Goal: Information Seeking & Learning: Learn about a topic

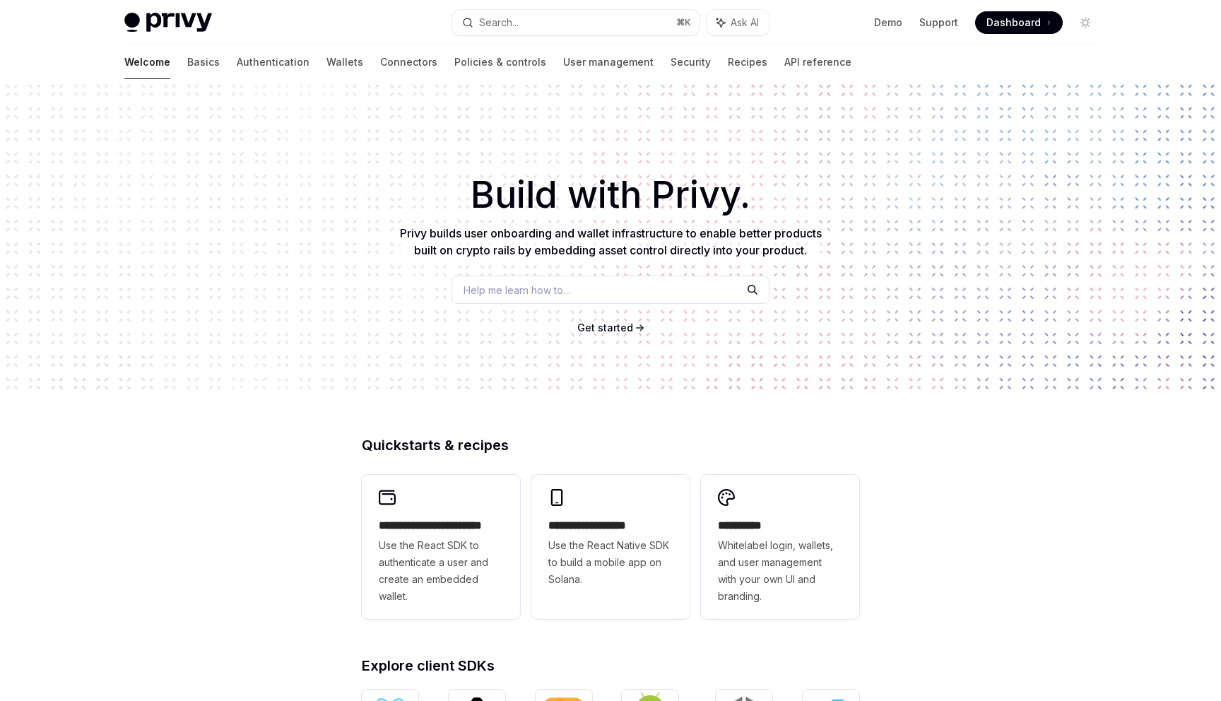
scroll to position [415, 0]
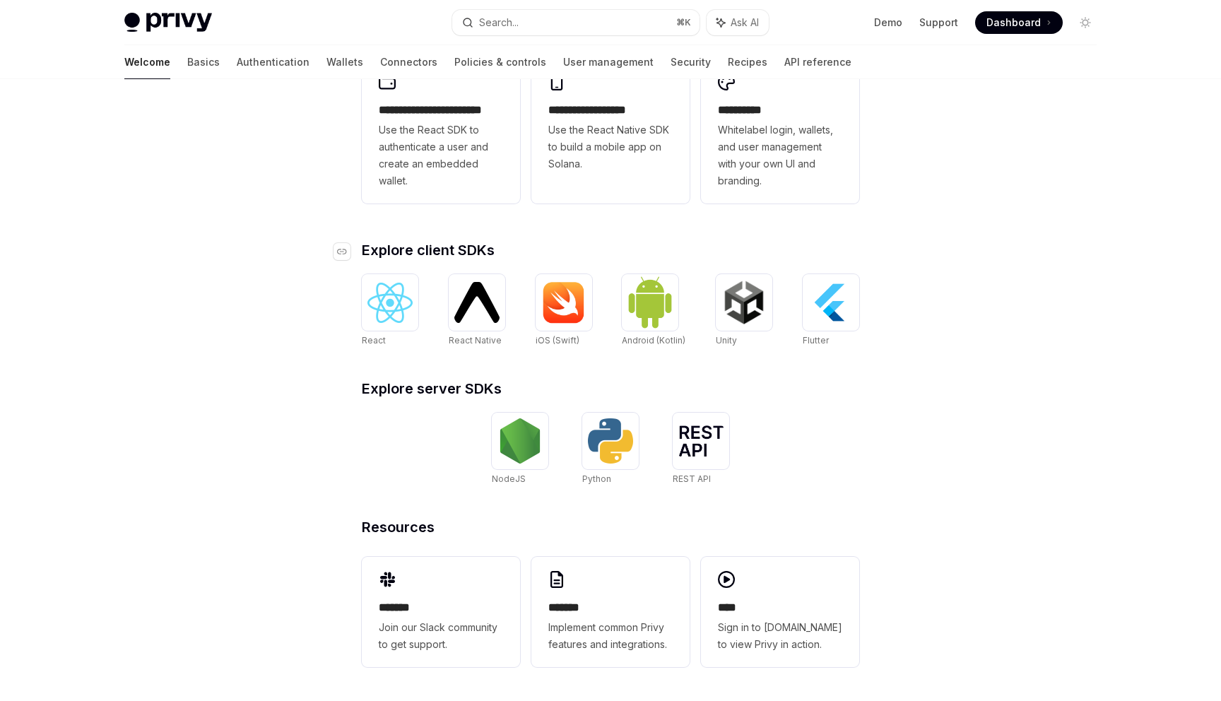
click at [387, 244] on span "Explore client SDKs" at bounding box center [428, 250] width 133 height 14
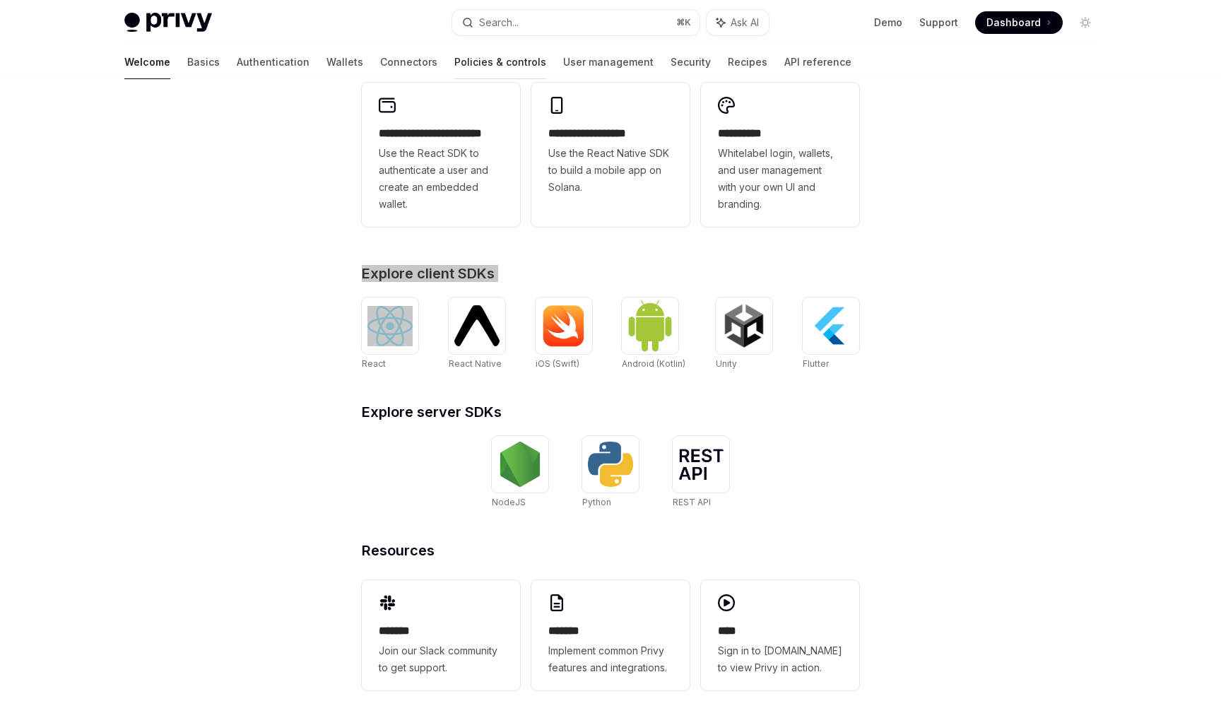
scroll to position [415, 0]
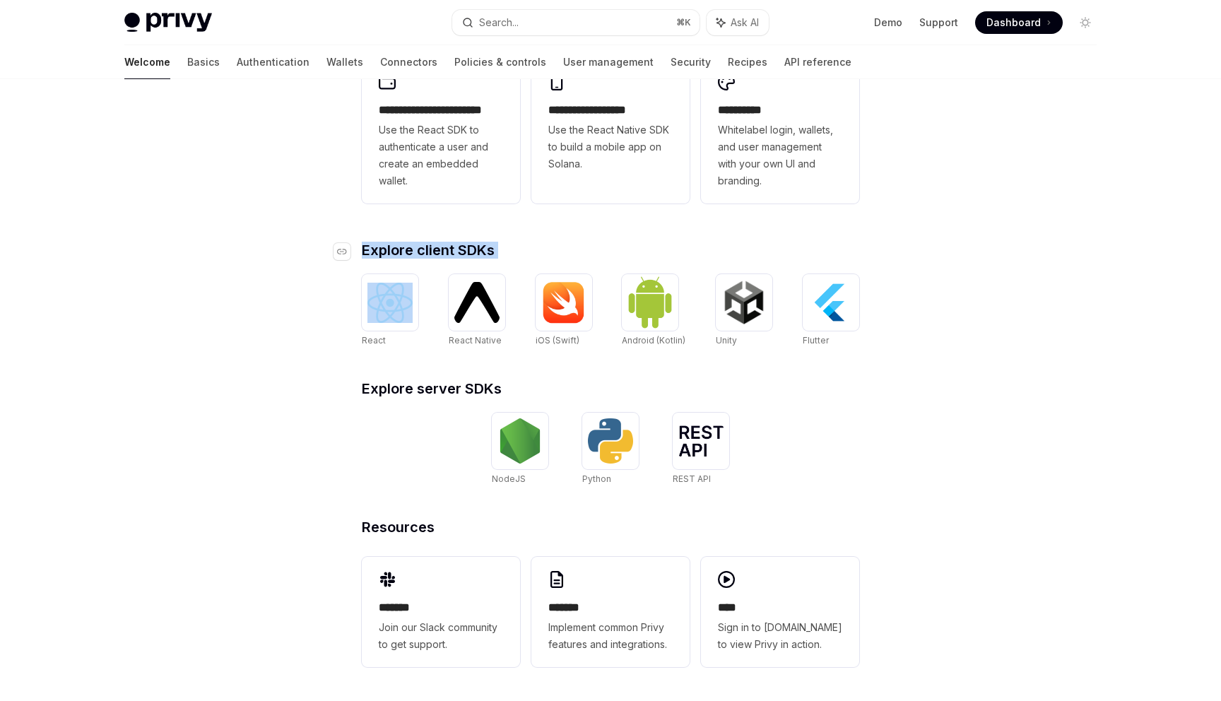
click at [480, 246] on span "Explore client SDKs" at bounding box center [428, 250] width 133 height 14
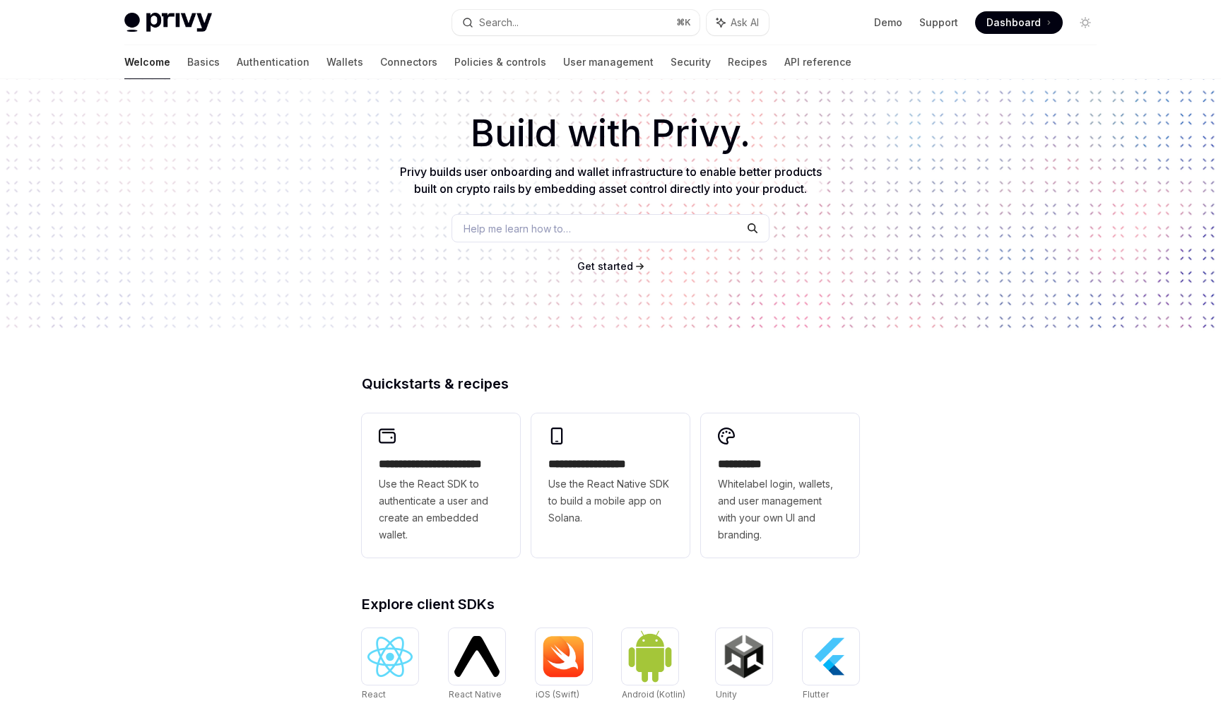
scroll to position [0, 0]
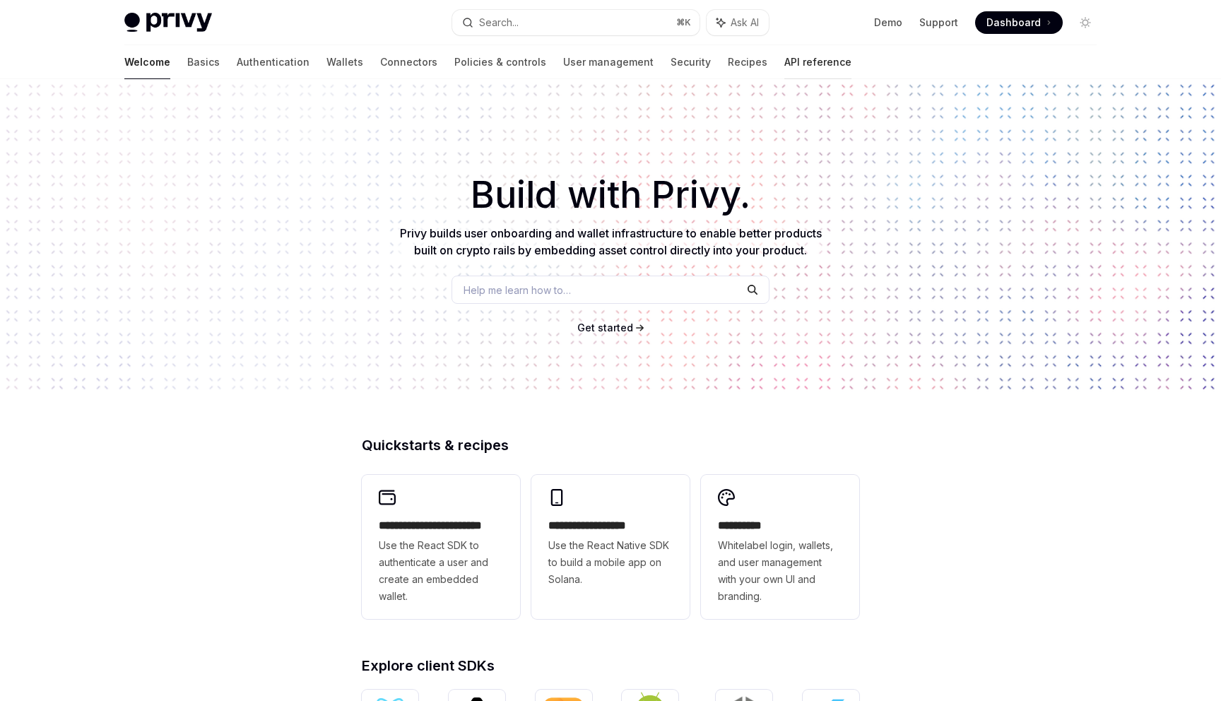
click at [784, 62] on link "API reference" at bounding box center [817, 62] width 67 height 34
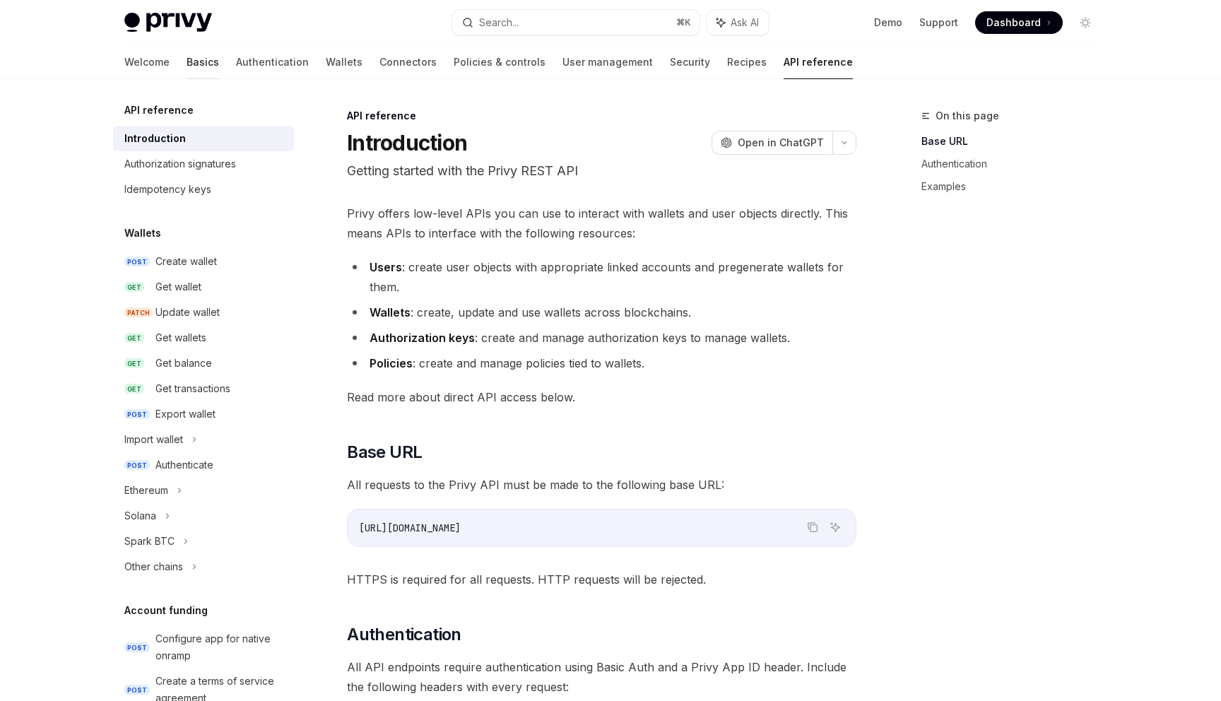
click at [187, 62] on link "Basics" at bounding box center [203, 62] width 33 height 34
type textarea "*"
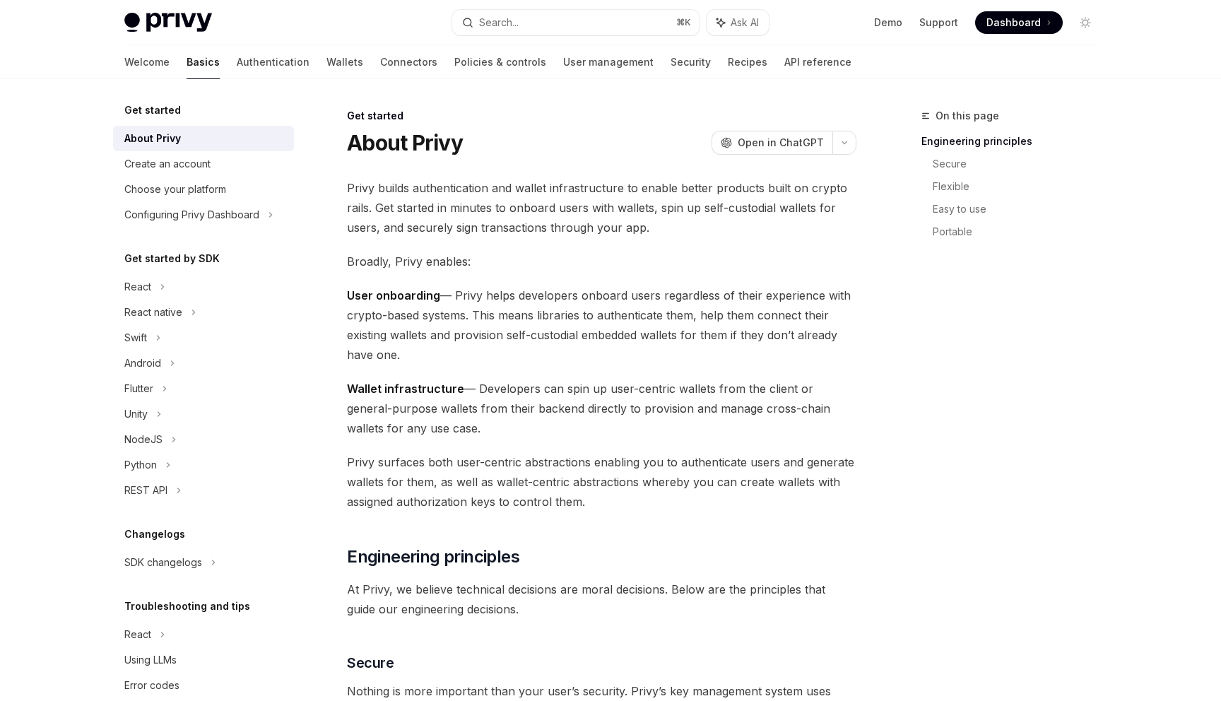
click at [461, 207] on span "Privy builds authentication and wallet infrastructure to enable better products…" at bounding box center [601, 207] width 509 height 59
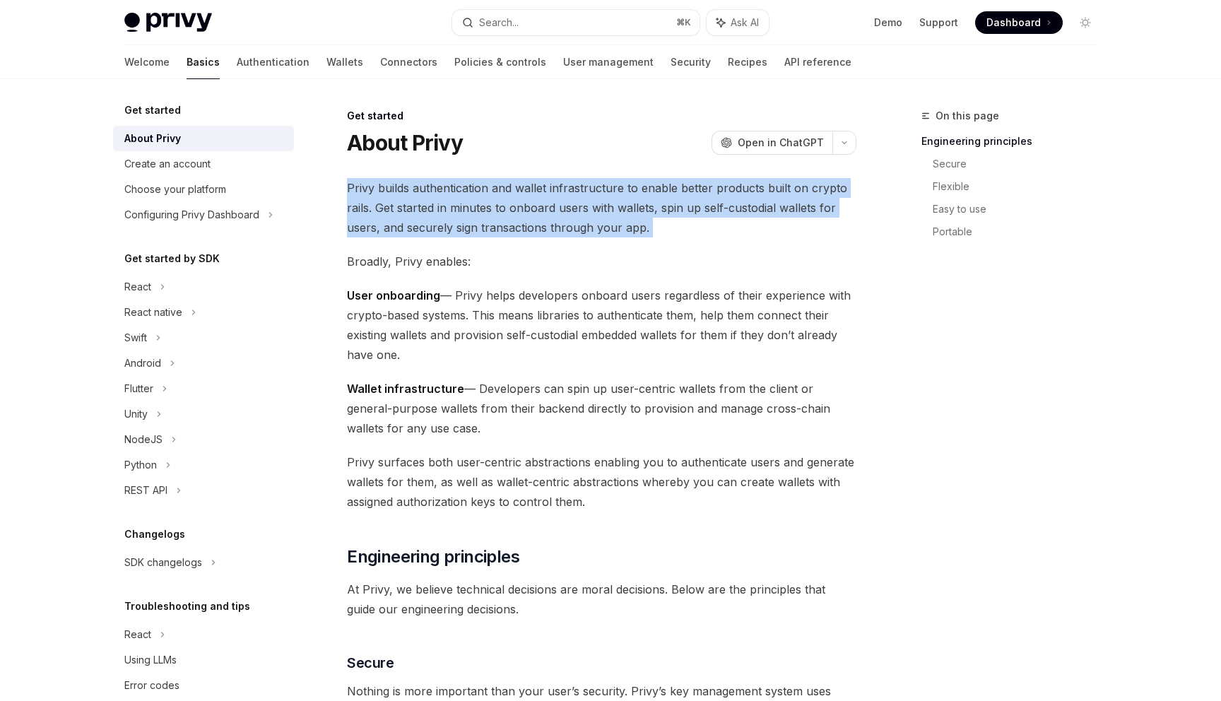
click at [461, 207] on span "Privy builds authentication and wallet infrastructure to enable better products…" at bounding box center [601, 207] width 509 height 59
click at [461, 206] on span "Privy builds authentication and wallet infrastructure to enable better products…" at bounding box center [601, 207] width 509 height 59
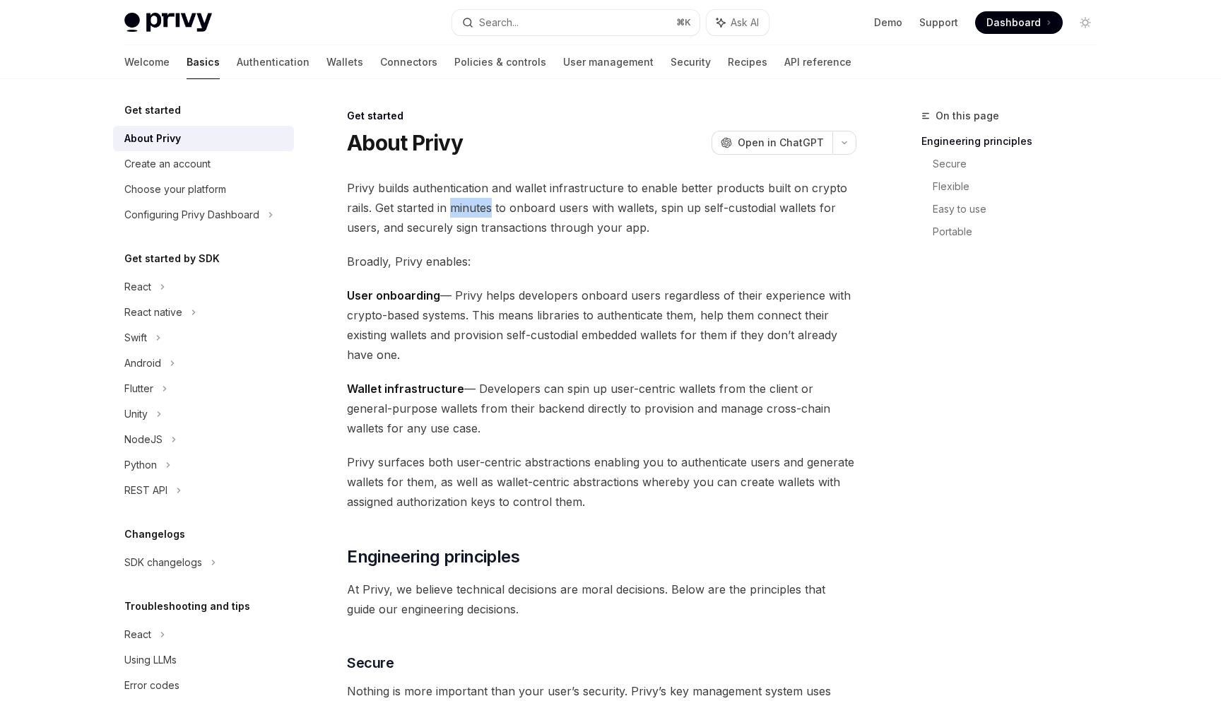
click at [461, 206] on span "Privy builds authentication and wallet infrastructure to enable better products…" at bounding box center [601, 207] width 509 height 59
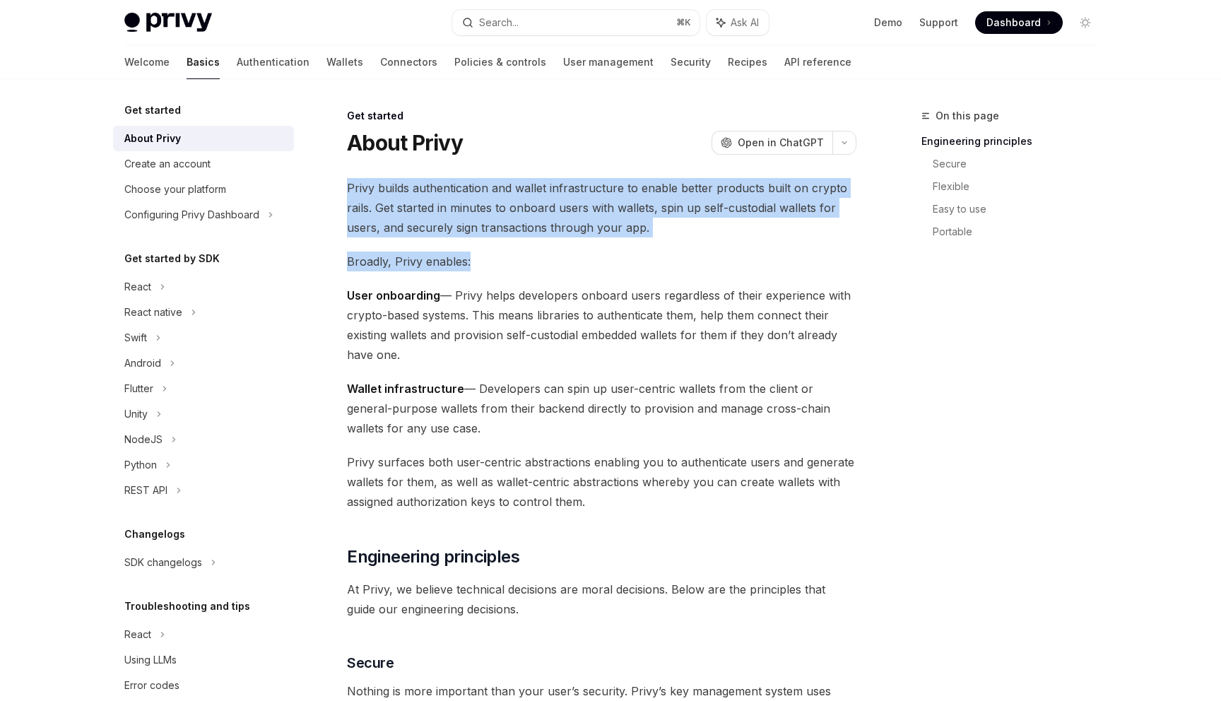
drag, startPoint x: 461, startPoint y: 206, endPoint x: 533, endPoint y: 266, distance: 93.8
click at [533, 266] on span "Broadly, Privy enables:" at bounding box center [601, 262] width 509 height 20
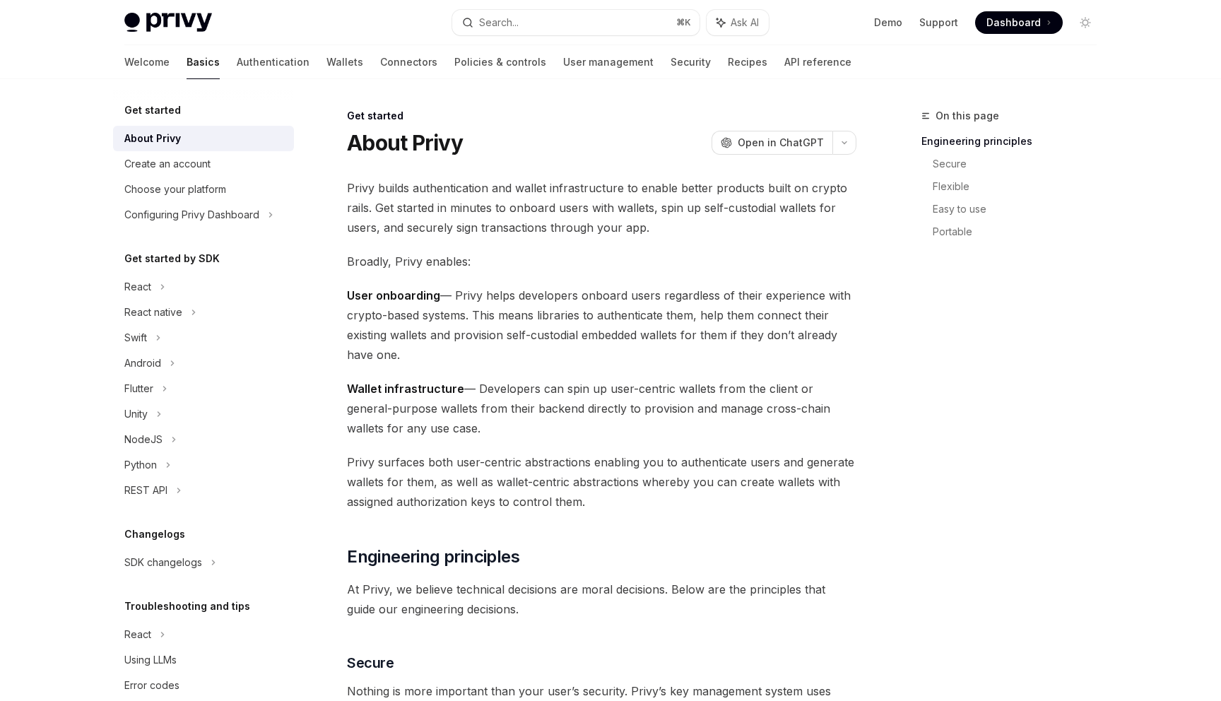
click at [533, 266] on span "Broadly, Privy enables:" at bounding box center [601, 262] width 509 height 20
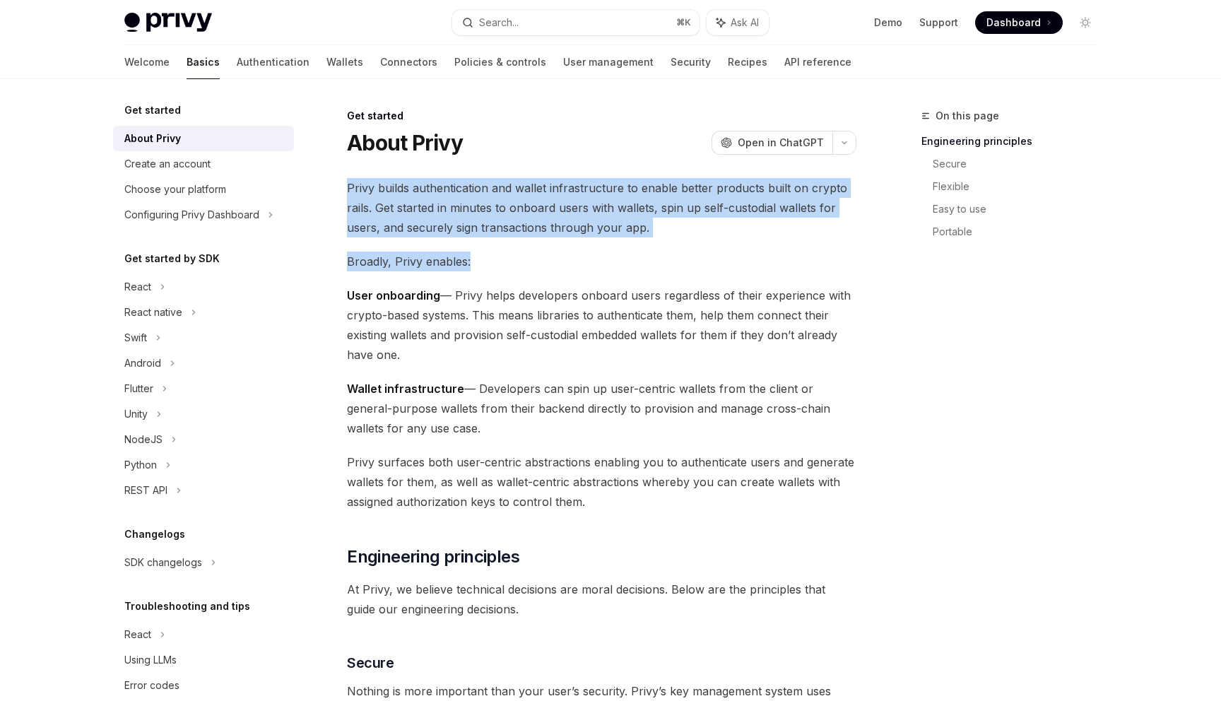
drag, startPoint x: 533, startPoint y: 266, endPoint x: 488, endPoint y: 213, distance: 69.2
click at [488, 213] on span "Privy builds authentication and wallet infrastructure to enable better products…" at bounding box center [601, 207] width 509 height 59
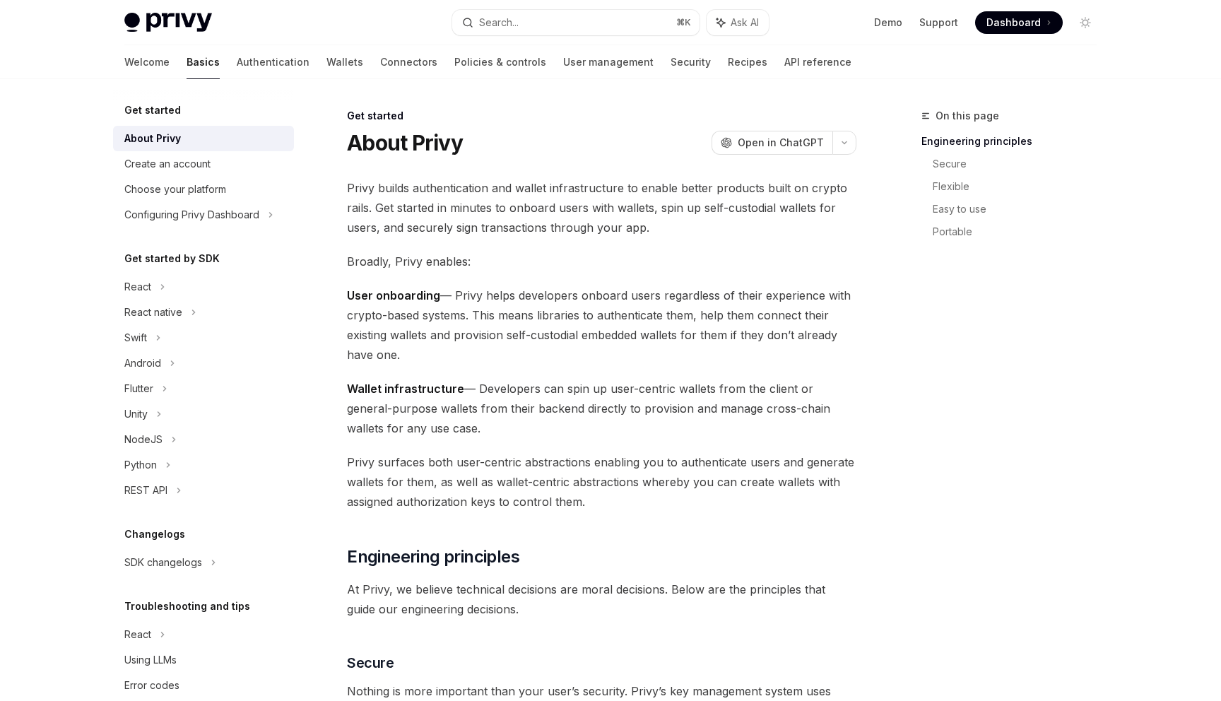
scroll to position [8, 0]
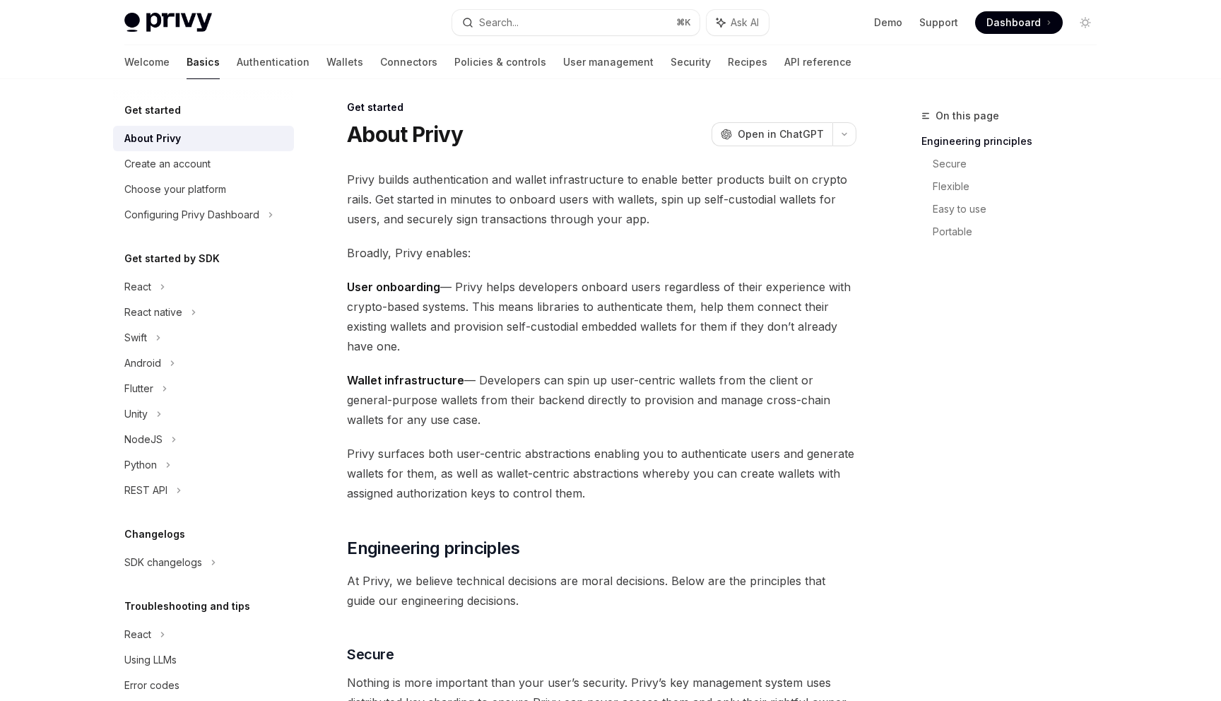
click at [521, 297] on span "User onboarding — Privy helps developers onboard users regardless of their expe…" at bounding box center [601, 316] width 509 height 79
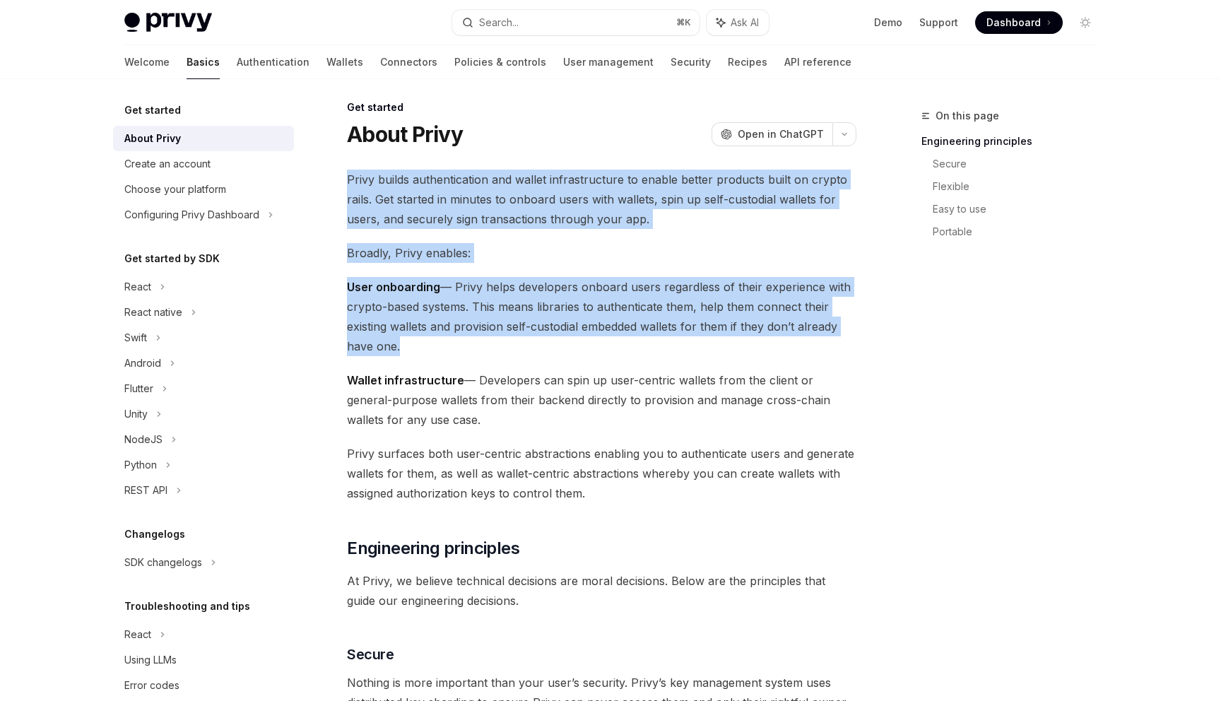
drag, startPoint x: 521, startPoint y: 297, endPoint x: 473, endPoint y: 205, distance: 104.3
click at [473, 205] on span "Privy builds authentication and wallet infrastructure to enable better products…" at bounding box center [601, 199] width 509 height 59
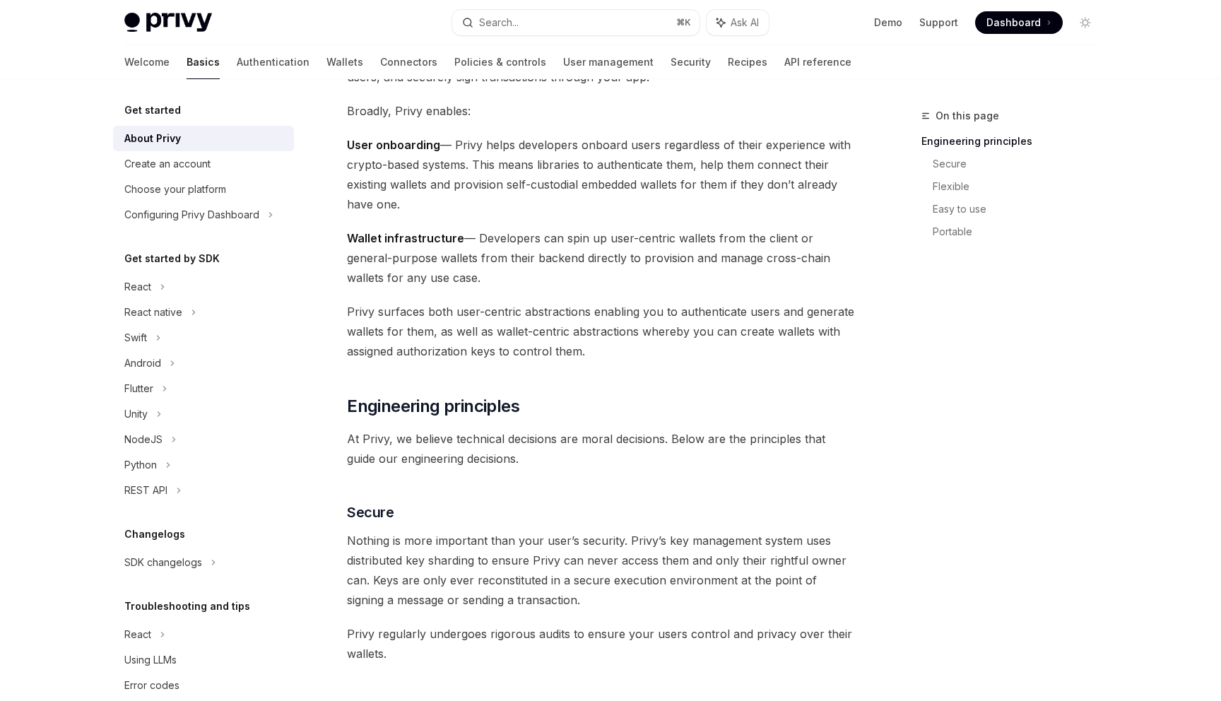
scroll to position [228, 0]
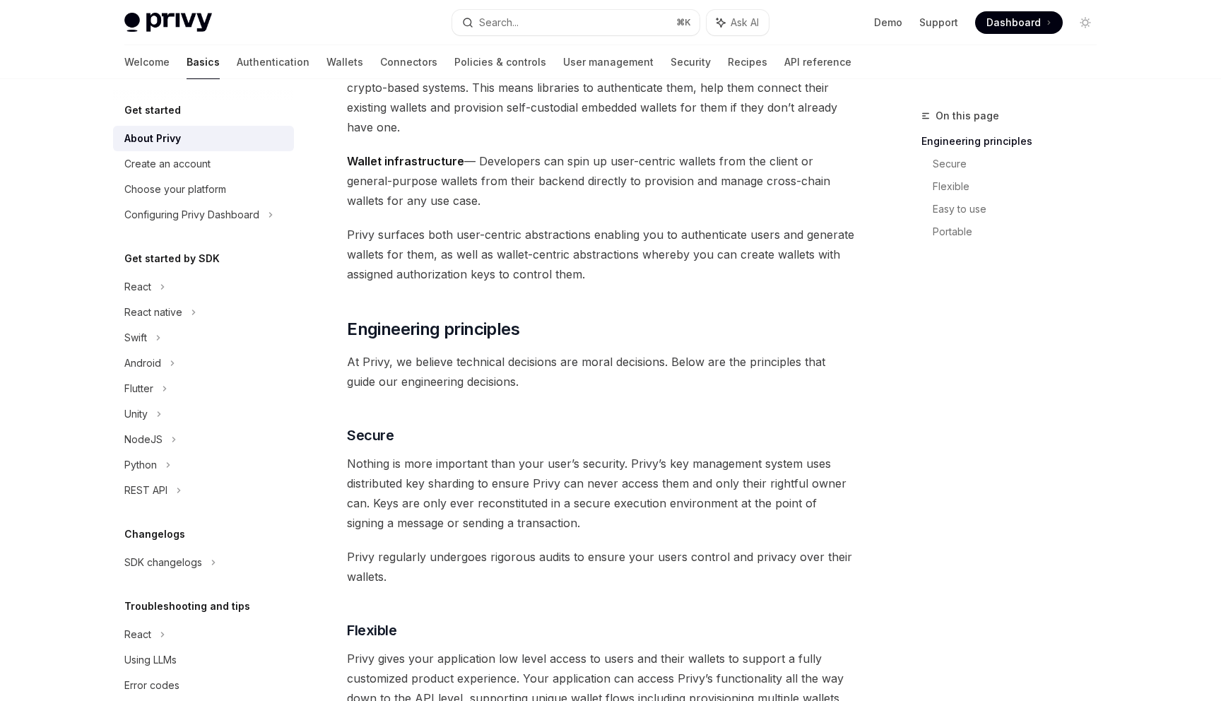
click at [473, 205] on span "Wallet infrastructure — Developers can spin up user-centric wallets from the cl…" at bounding box center [601, 180] width 509 height 59
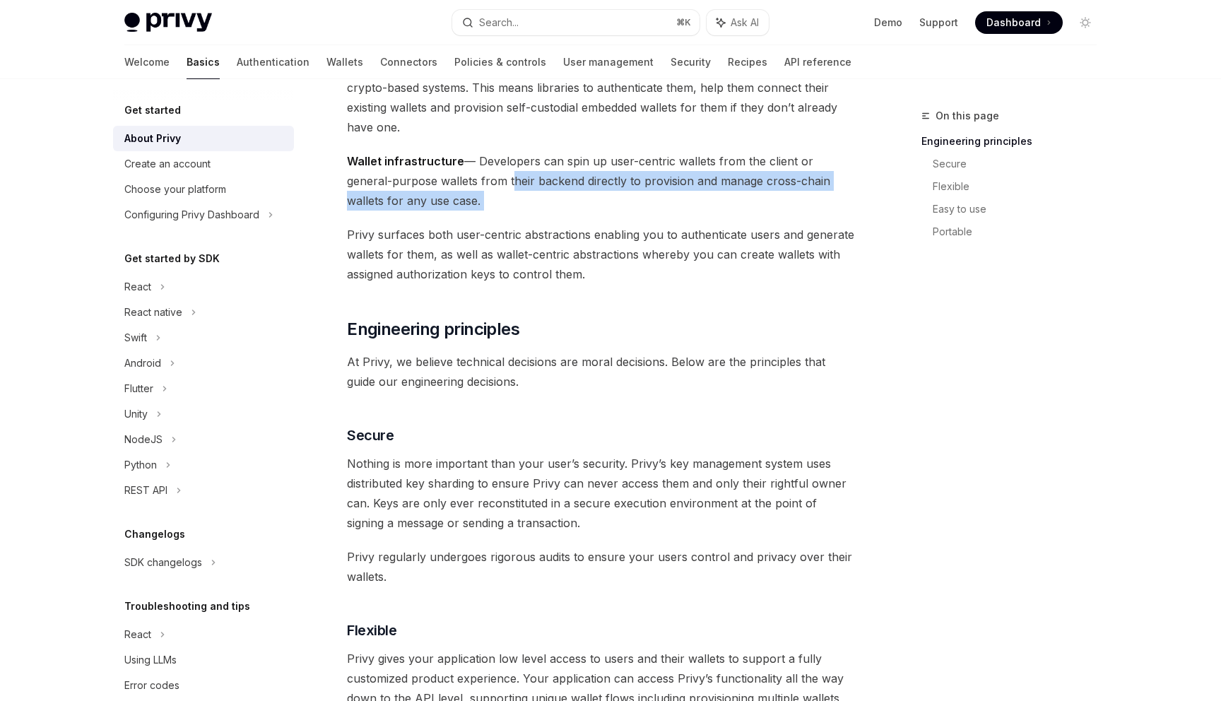
drag, startPoint x: 473, startPoint y: 205, endPoint x: 469, endPoint y: 183, distance: 22.3
click at [470, 184] on span "Wallet infrastructure — Developers can spin up user-centric wallets from the cl…" at bounding box center [601, 180] width 509 height 59
click at [469, 183] on span "Wallet infrastructure — Developers can spin up user-centric wallets from the cl…" at bounding box center [601, 180] width 509 height 59
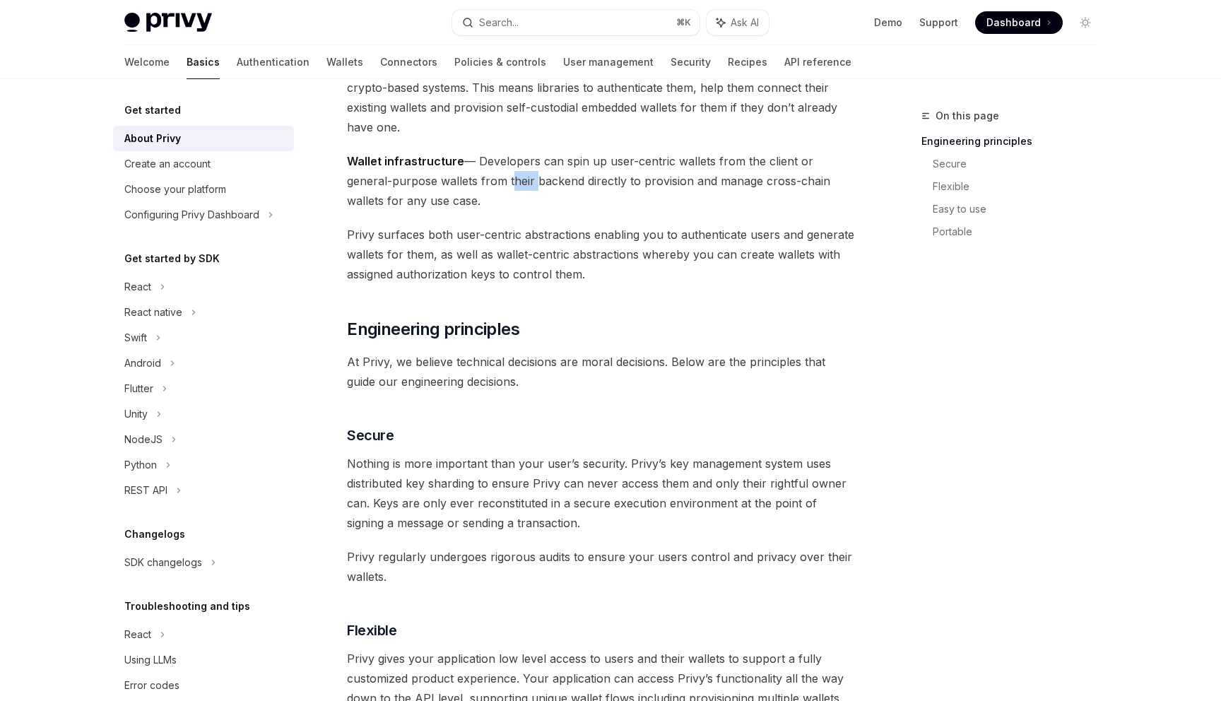
click at [469, 183] on span "Wallet infrastructure — Developers can spin up user-centric wallets from the cl…" at bounding box center [601, 180] width 509 height 59
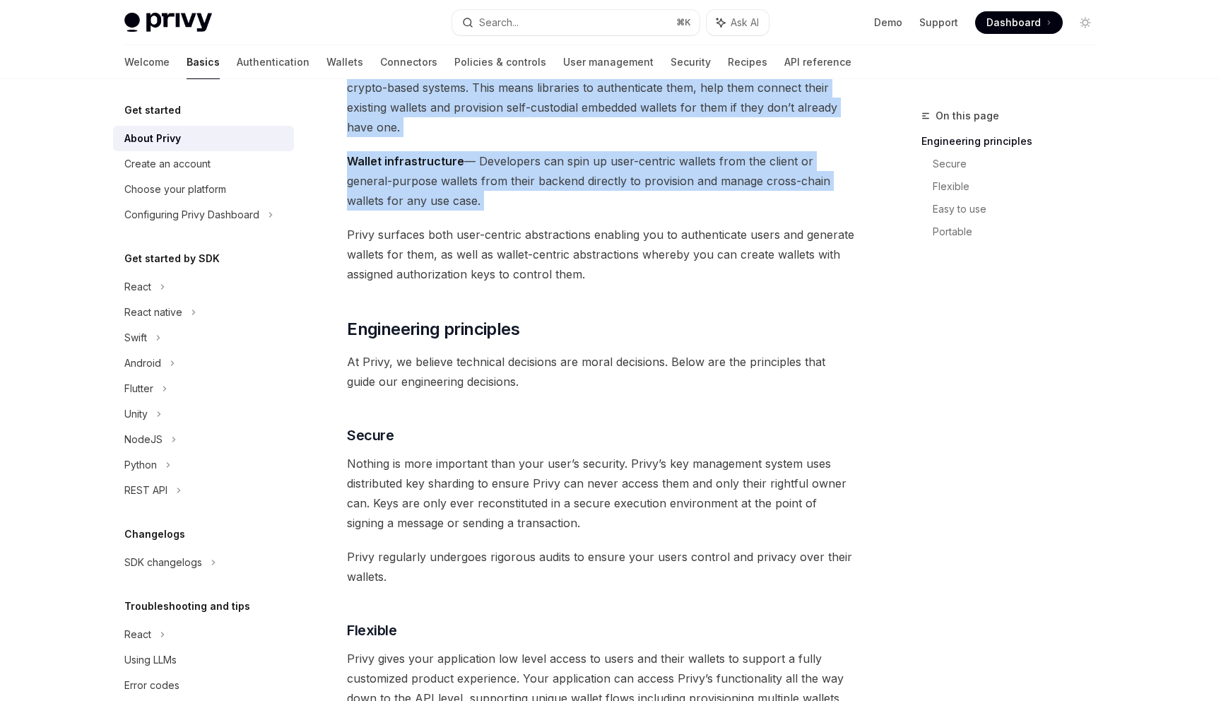
drag, startPoint x: 469, startPoint y: 183, endPoint x: 444, endPoint y: 102, distance: 84.3
click at [444, 103] on div "Privy builds authentication and wallet infrastructure to enable better products…" at bounding box center [601, 681] width 509 height 1461
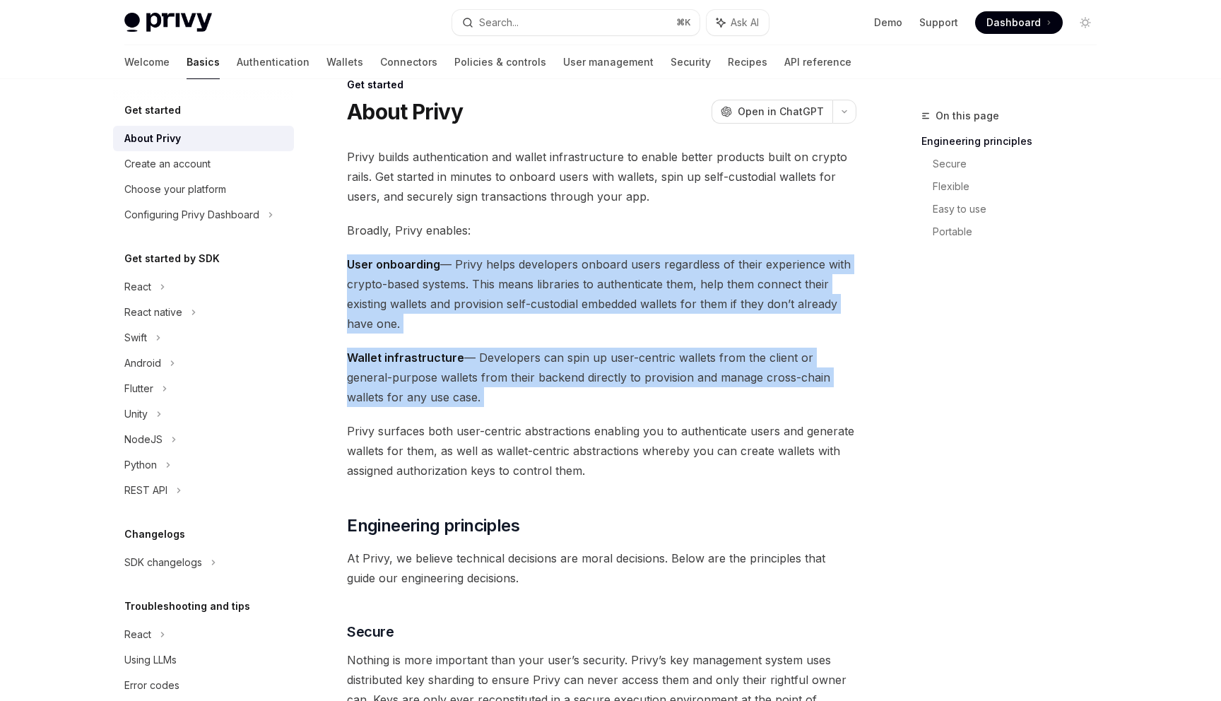
scroll to position [0, 0]
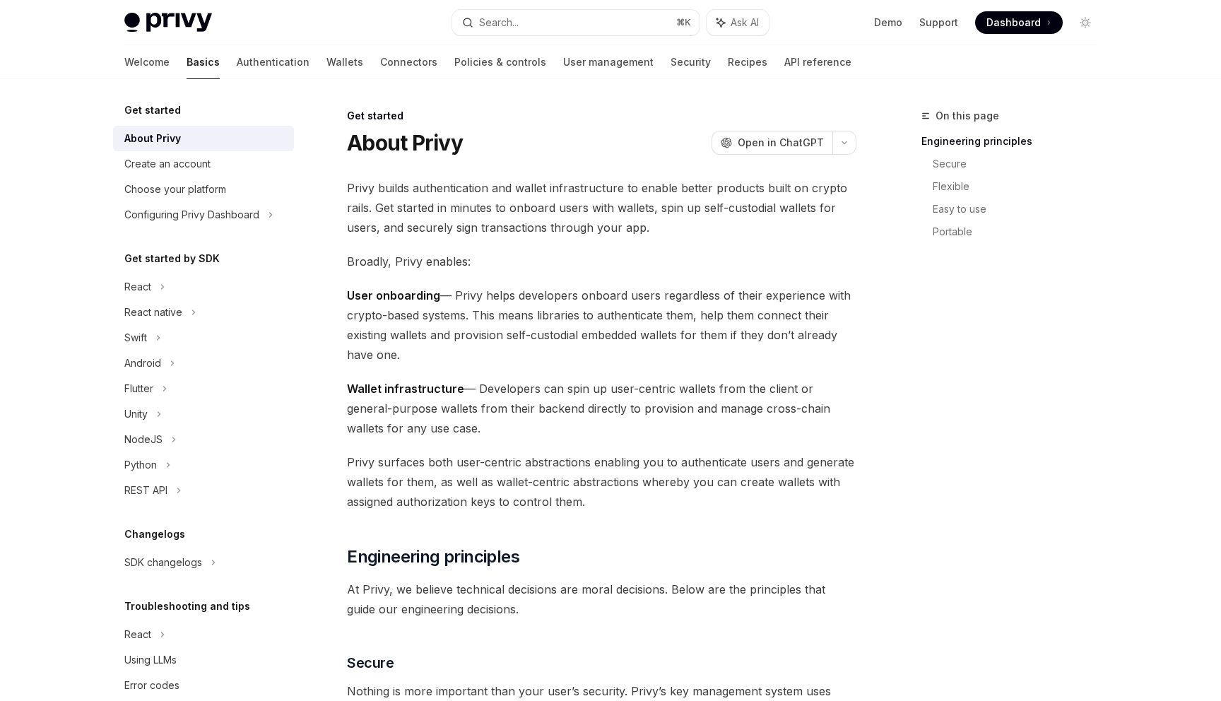
click at [536, 189] on span "Privy builds authentication and wallet infrastructure to enable better products…" at bounding box center [601, 207] width 509 height 59
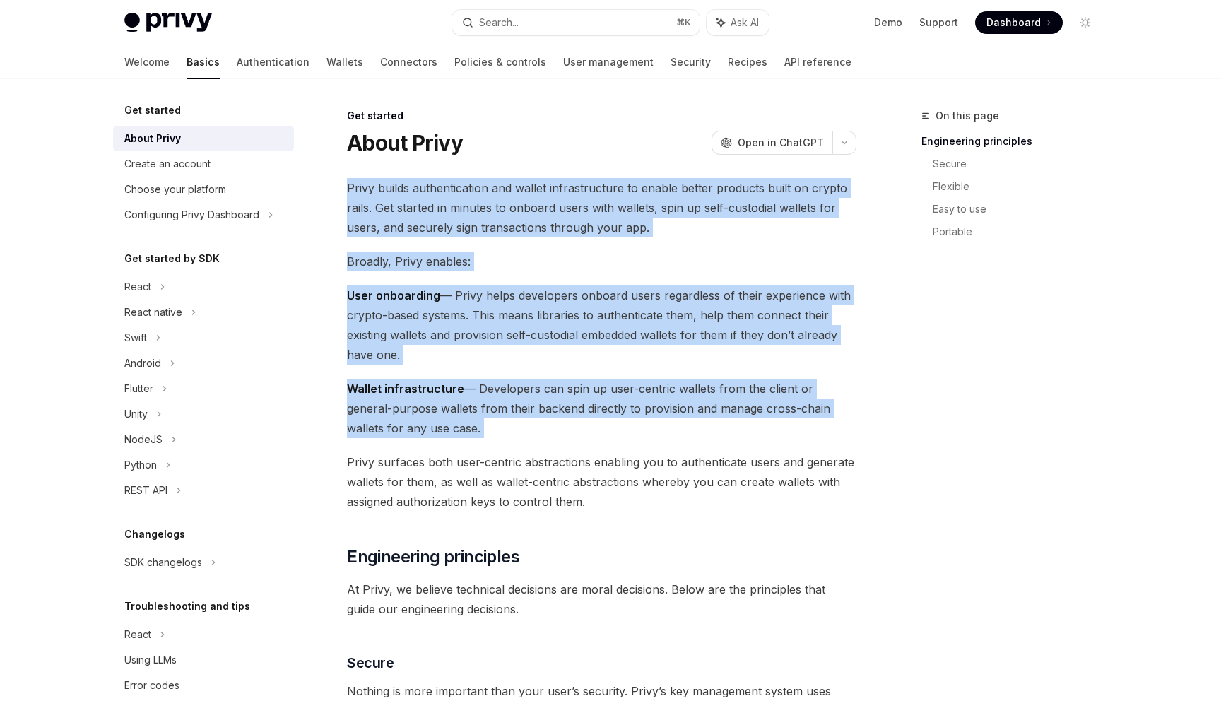
drag, startPoint x: 536, startPoint y: 189, endPoint x: 644, endPoint y: 389, distance: 227.0
click at [644, 390] on span "Wallet infrastructure — Developers can spin up user-centric wallets from the cl…" at bounding box center [601, 408] width 509 height 59
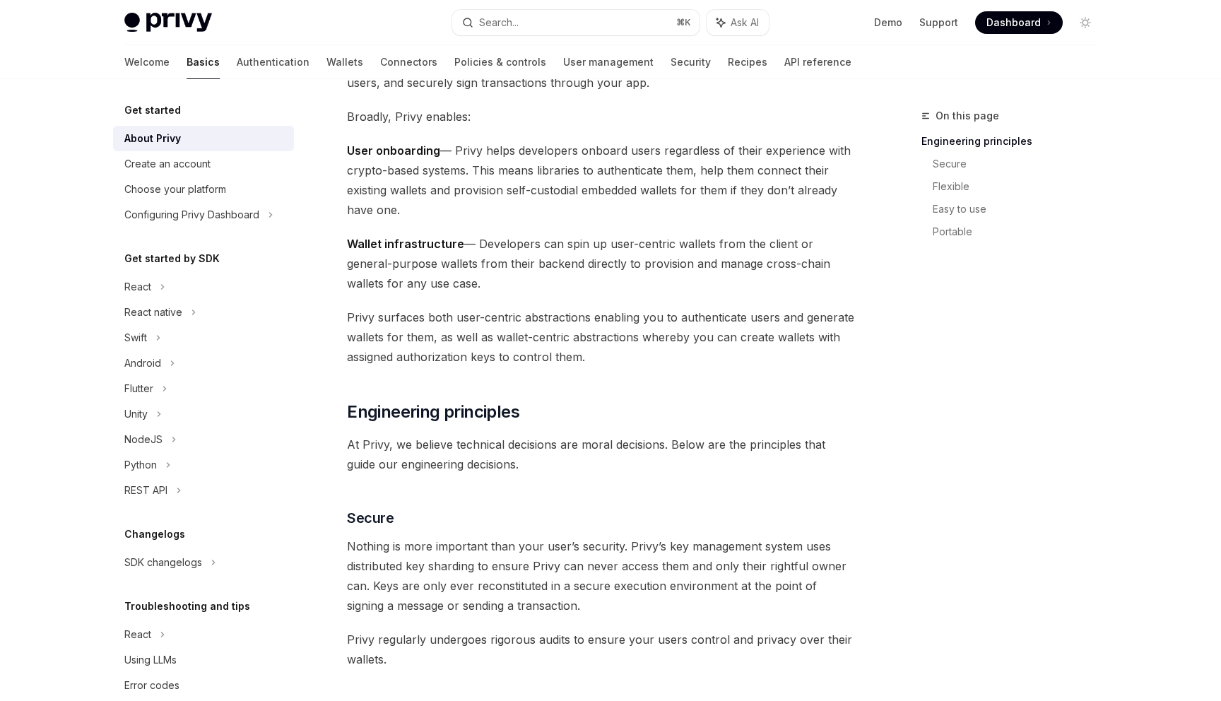
scroll to position [216, 0]
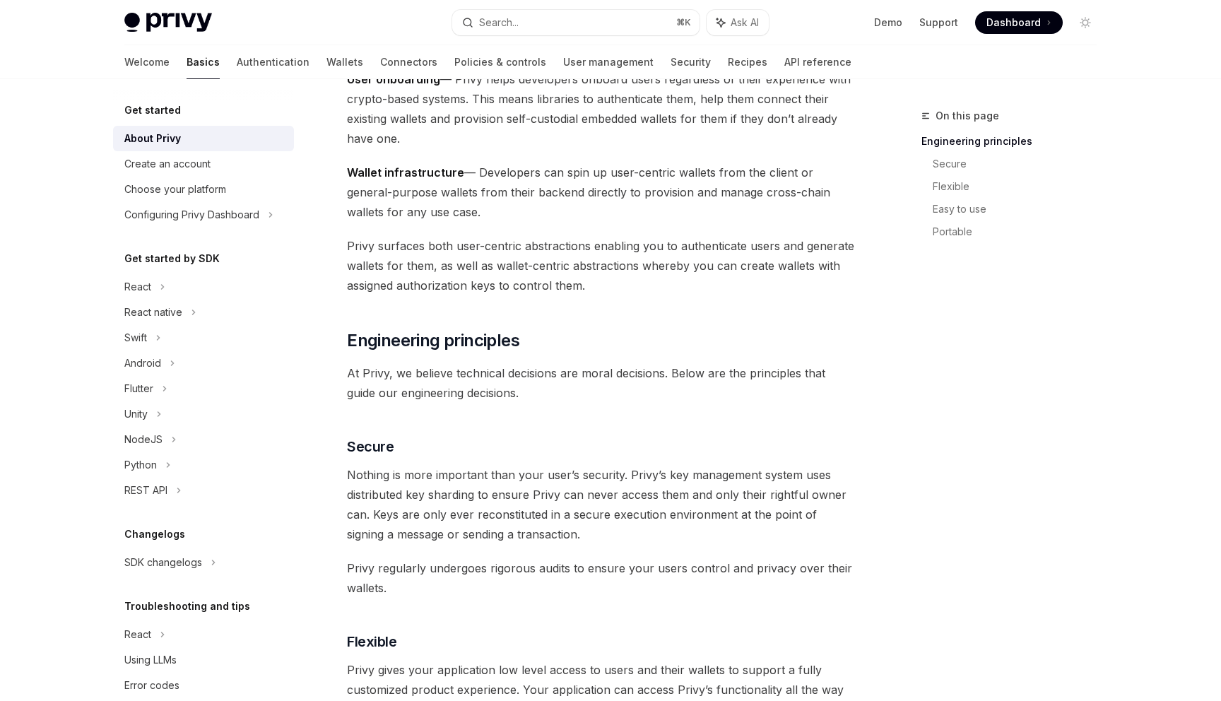
click at [617, 363] on span "At Privy, we believe technical decisions are moral decisions. Below are the pri…" at bounding box center [601, 383] width 509 height 40
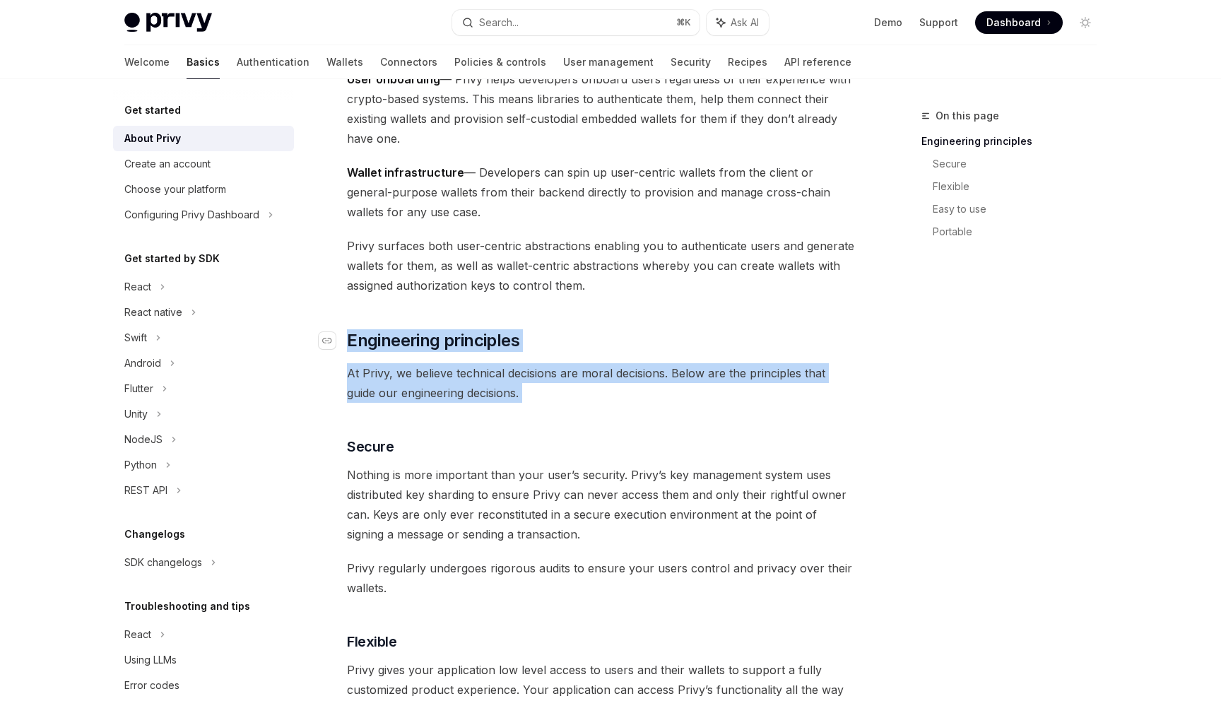
drag, startPoint x: 617, startPoint y: 363, endPoint x: 600, endPoint y: 336, distance: 31.8
click at [600, 336] on div "Privy builds authentication and wallet infrastructure to enable better products…" at bounding box center [601, 692] width 509 height 1461
click at [600, 336] on h2 "​ Engineering principles" at bounding box center [601, 340] width 509 height 23
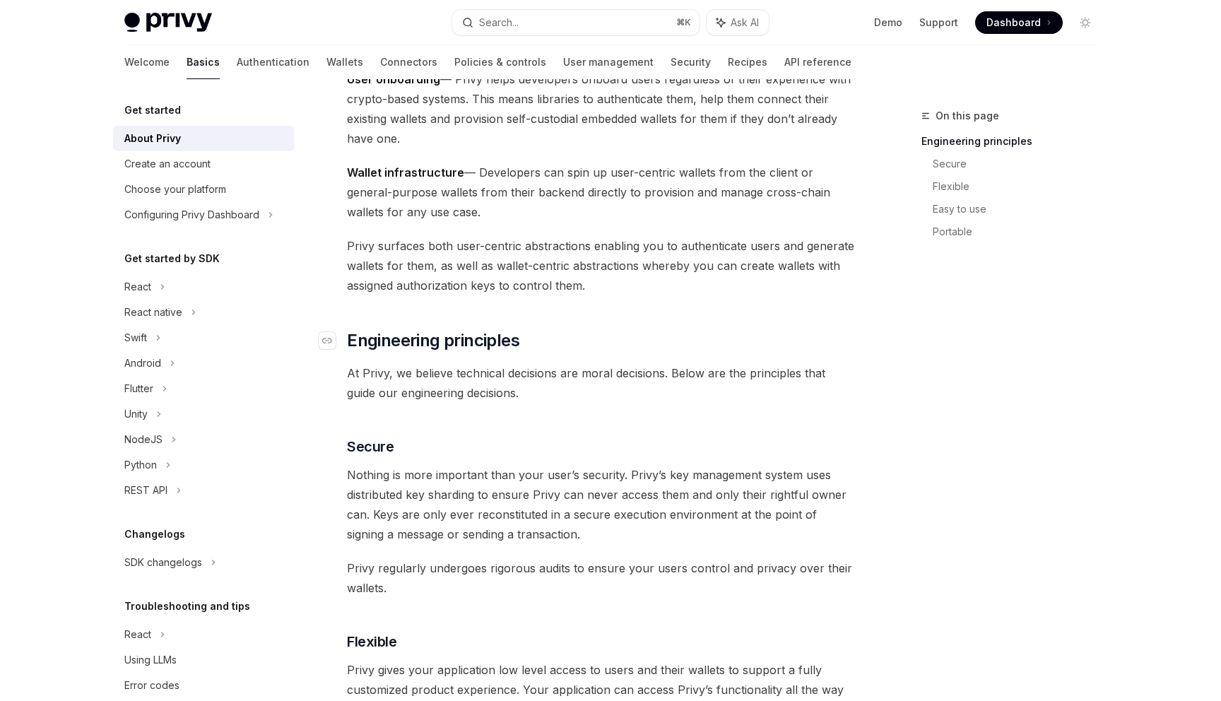
click at [600, 336] on h2 "​ Engineering principles" at bounding box center [601, 340] width 509 height 23
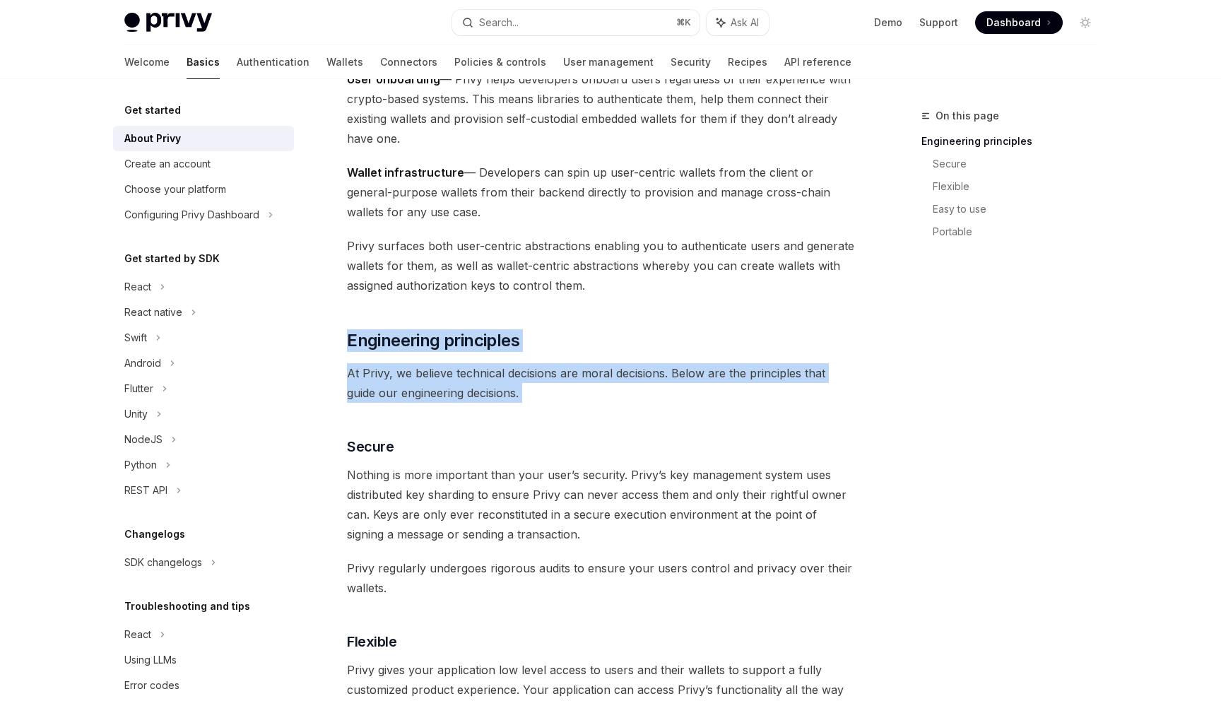
drag, startPoint x: 600, startPoint y: 336, endPoint x: 649, endPoint y: 373, distance: 61.1
click at [649, 373] on div "Privy builds authentication and wallet infrastructure to enable better products…" at bounding box center [601, 692] width 509 height 1461
click at [649, 373] on span "At Privy, we believe technical decisions are moral decisions. Below are the pri…" at bounding box center [601, 383] width 509 height 40
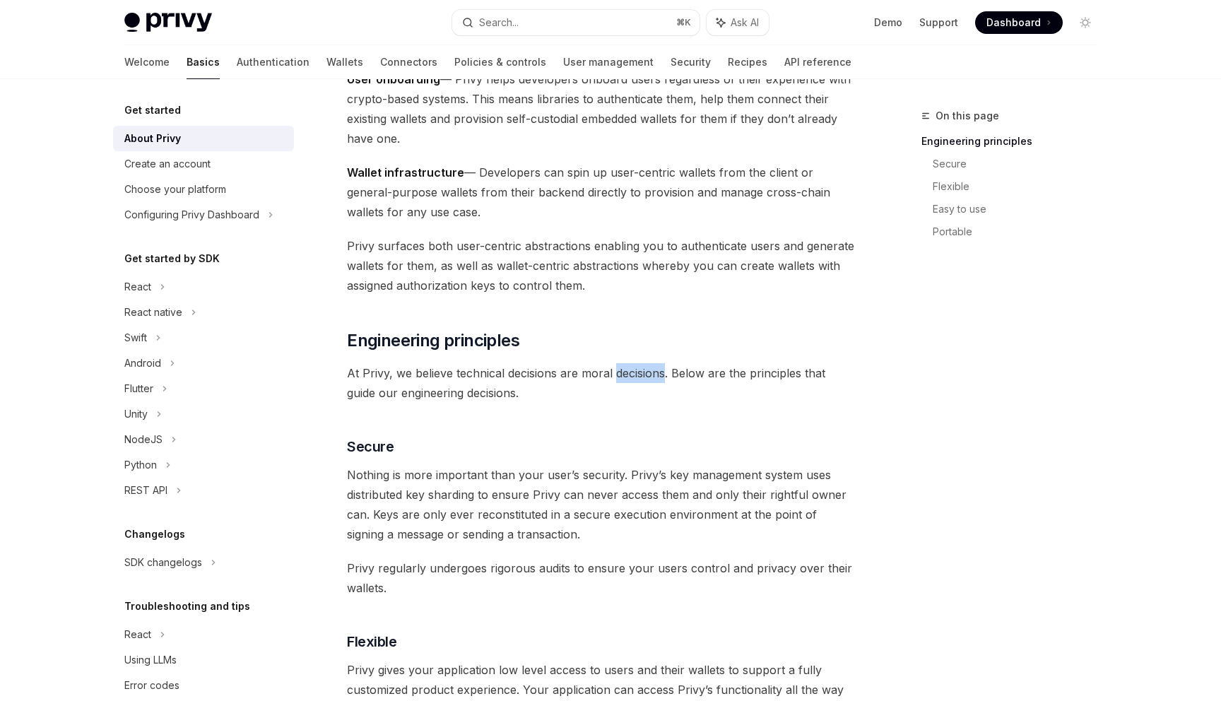
click at [649, 373] on span "At Privy, we believe technical decisions are moral decisions. Below are the pri…" at bounding box center [601, 383] width 509 height 40
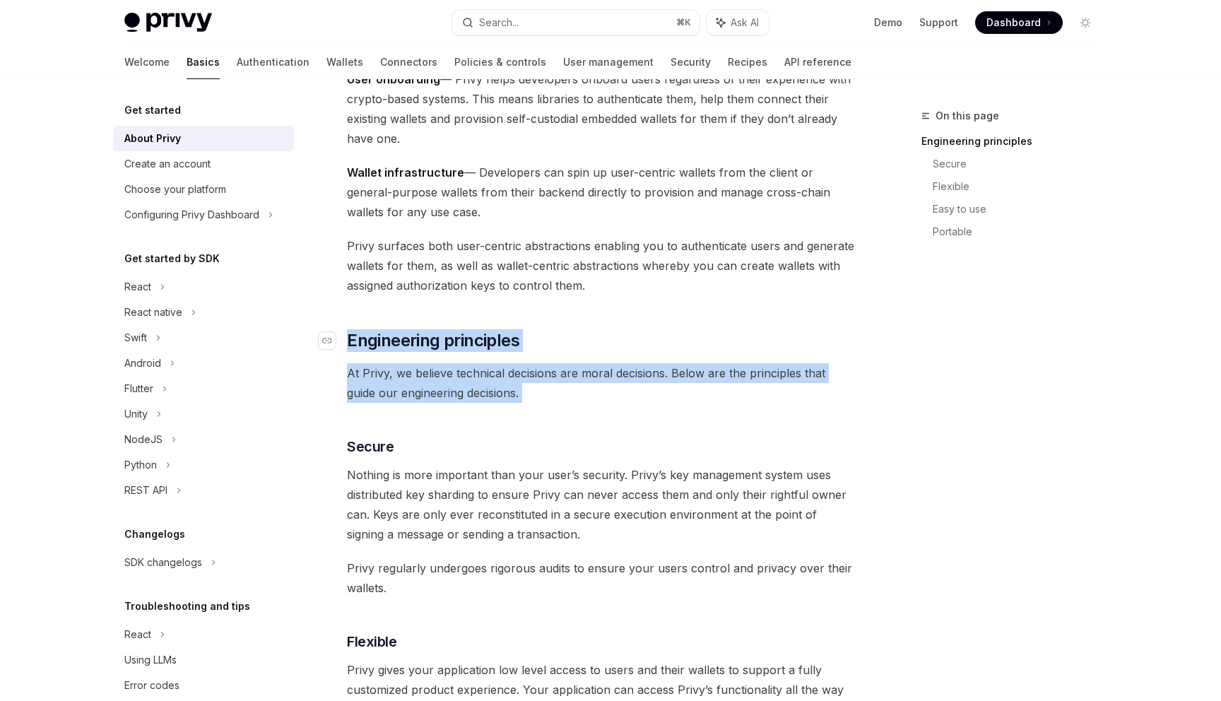
drag, startPoint x: 649, startPoint y: 373, endPoint x: 622, endPoint y: 346, distance: 38.0
click at [622, 346] on div "Privy builds authentication and wallet infrastructure to enable better products…" at bounding box center [601, 692] width 509 height 1461
click at [622, 346] on h2 "​ Engineering principles" at bounding box center [601, 340] width 509 height 23
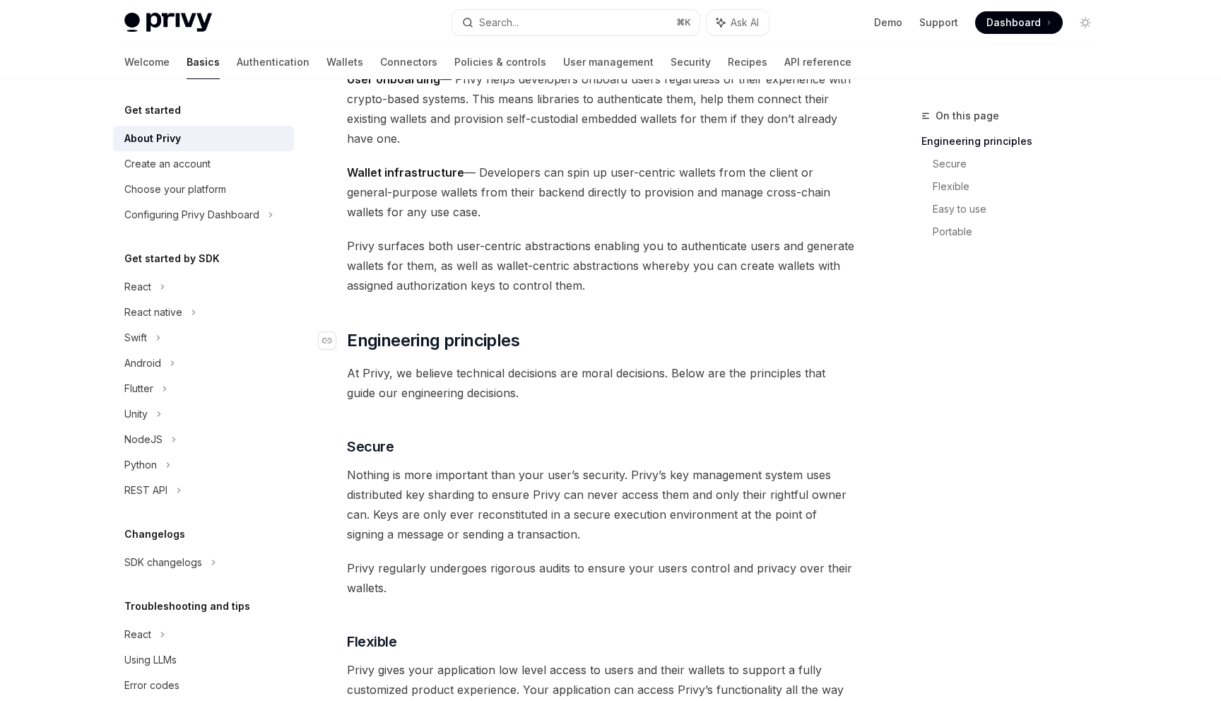
click at [622, 346] on h2 "​ Engineering principles" at bounding box center [601, 340] width 509 height 23
